Goal: Information Seeking & Learning: Learn about a topic

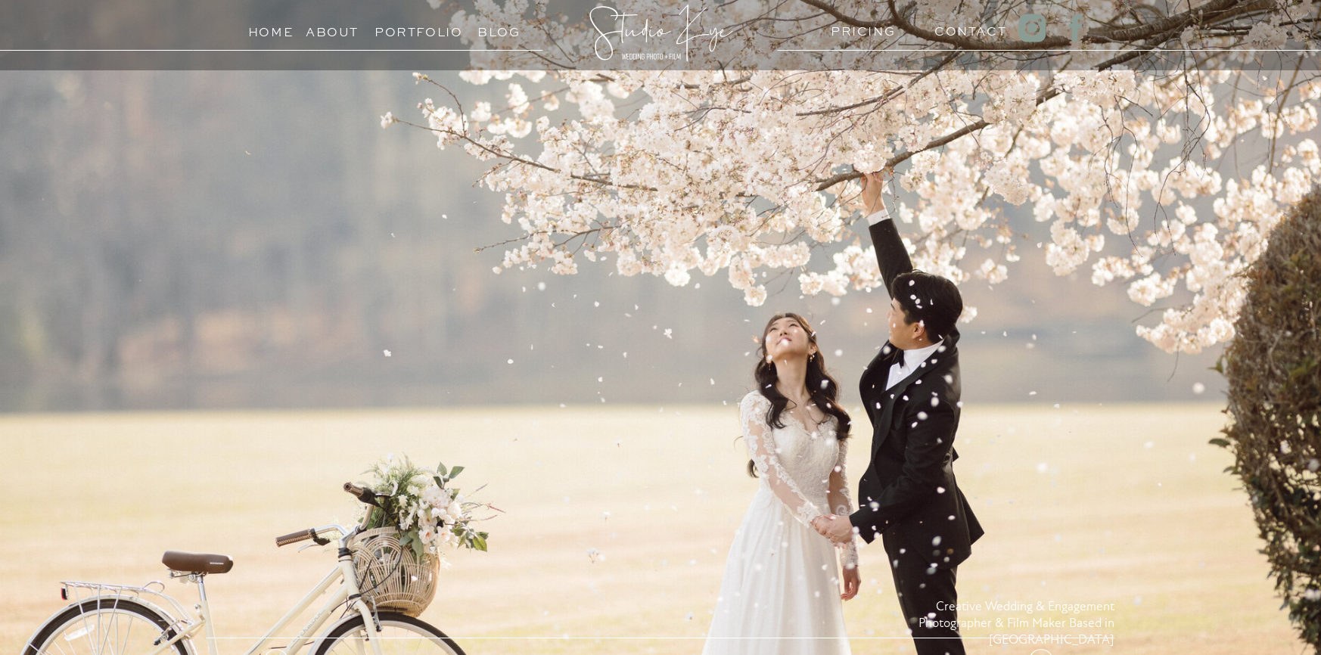
click at [850, 27] on h3 "PRICING" at bounding box center [860, 27] width 58 height 14
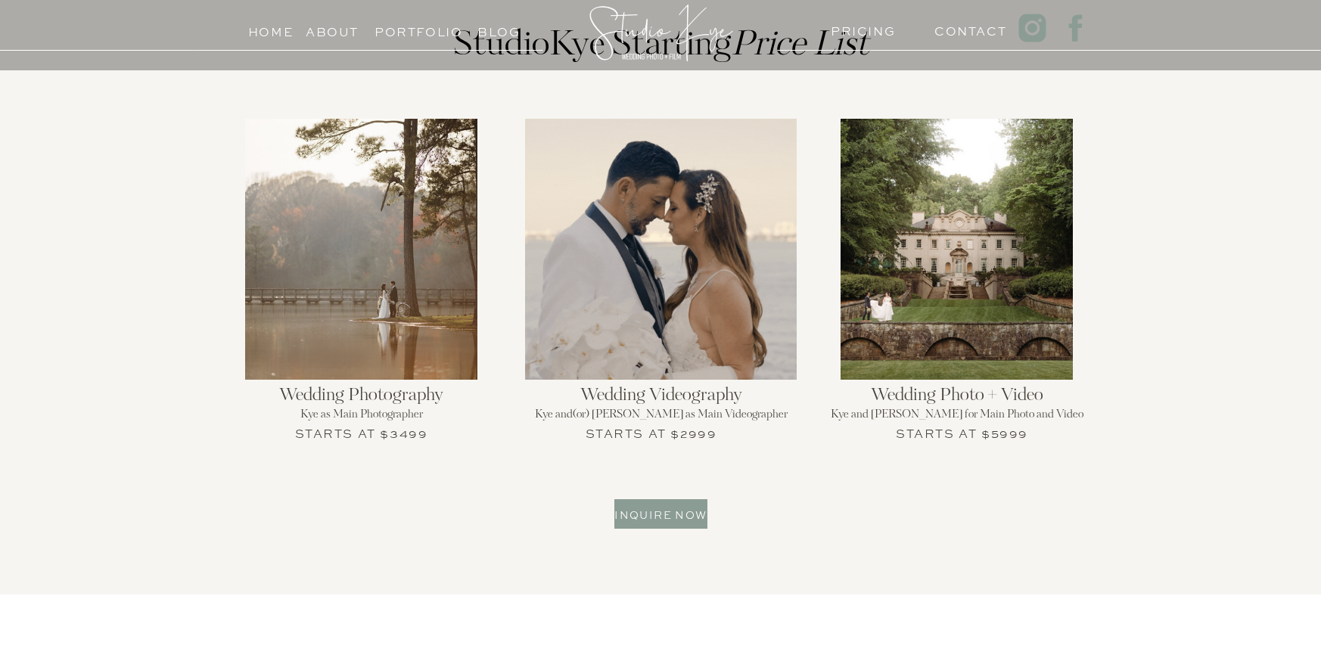
scroll to position [1629, 0]
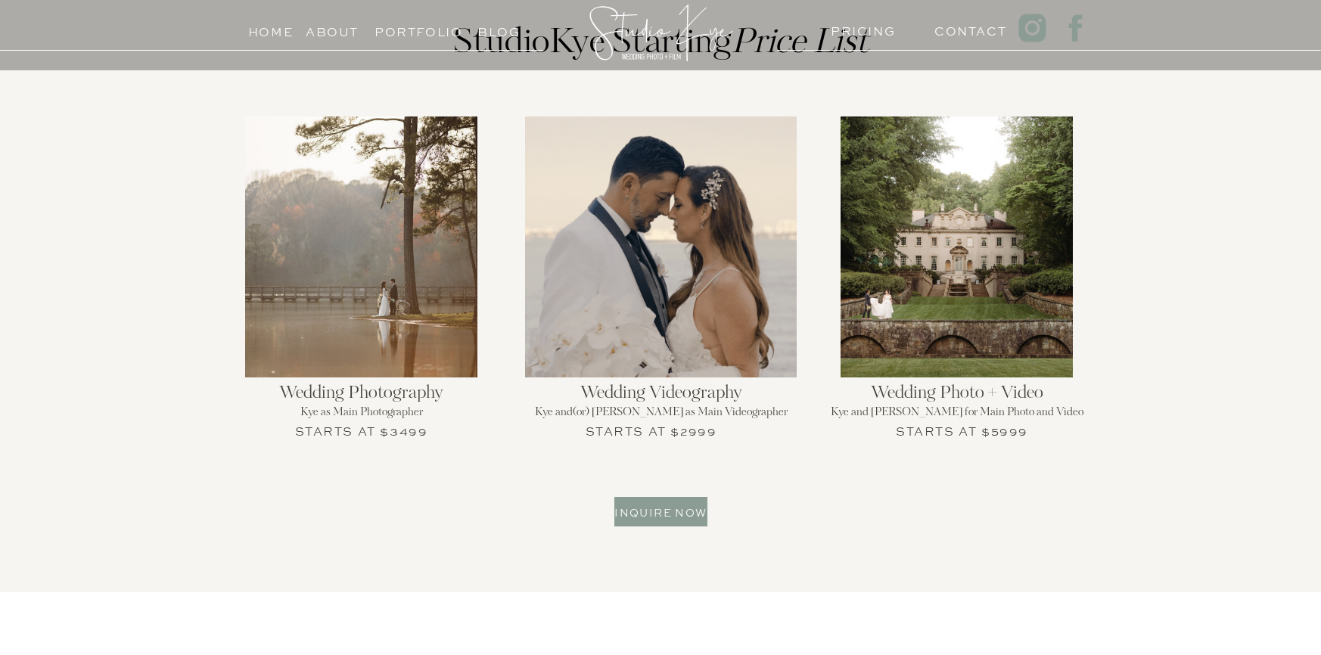
click at [387, 437] on h3 "Starts at $3499" at bounding box center [361, 430] width 135 height 18
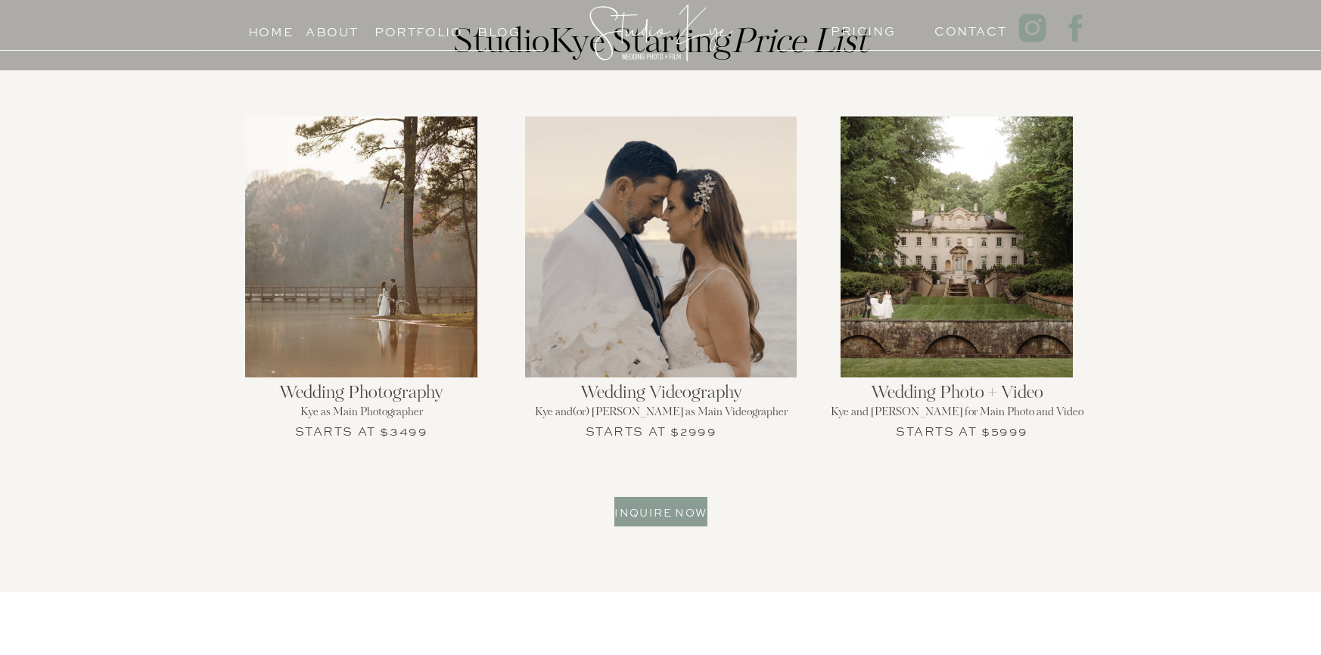
click at [372, 408] on h2 "Kye as Main Photographer" at bounding box center [361, 418] width 296 height 23
drag, startPoint x: 296, startPoint y: 414, endPoint x: 449, endPoint y: 419, distance: 152.9
click at [449, 419] on h2 "Kye as Main Photographer" at bounding box center [361, 418] width 296 height 23
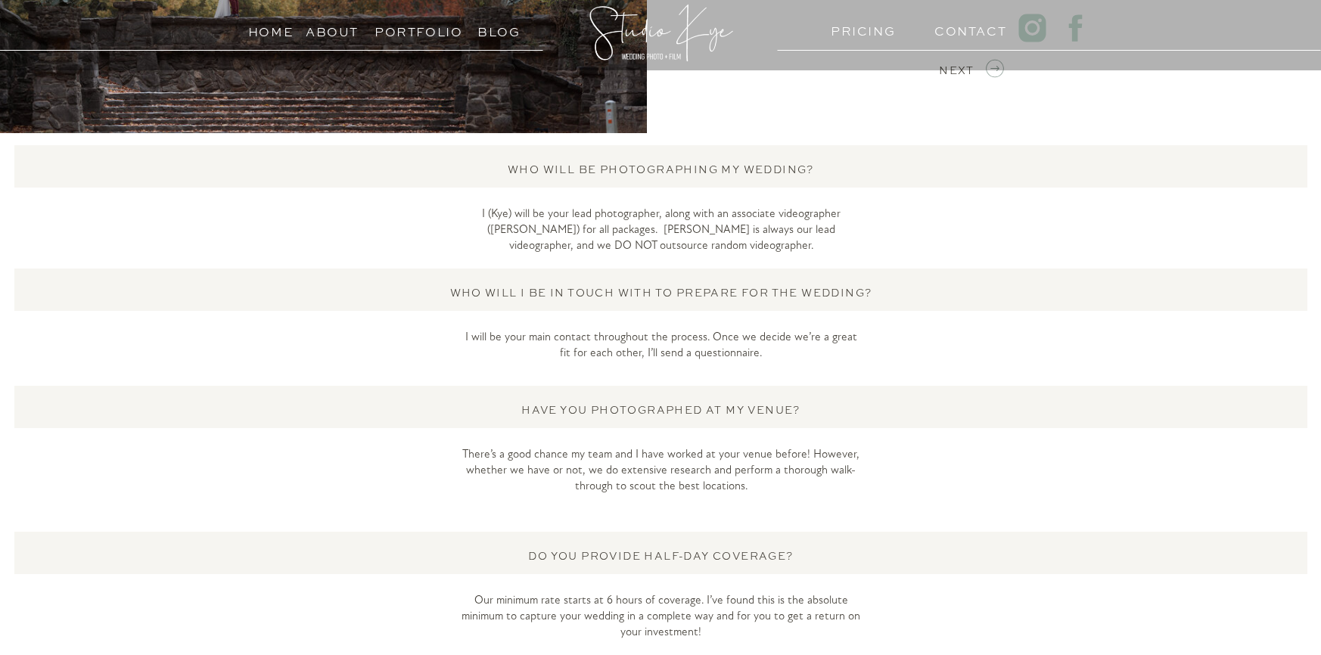
scroll to position [2562, 0]
